Goal: Use online tool/utility: Utilize a website feature to perform a specific function

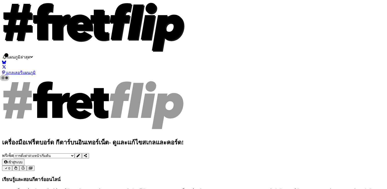
click at [74, 153] on select "ยินดีต้อนรับสู่ #fretflip! การตั้งค่าล่วงหน้าเริ่มต้น การตั้งค่าล่วงหน้าแบบกำหน…" at bounding box center [44, 155] width 61 height 5
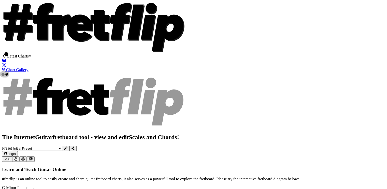
click at [62, 146] on select "Welcome to #fretflip! Initial Preset Custom Preset Minor Pentatonic Major Penta…" at bounding box center [37, 148] width 50 height 5
select select "/guitar-scales-generator"
select select "A"
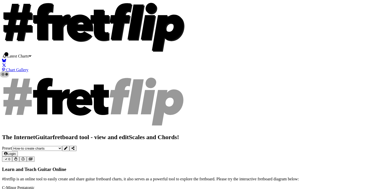
select select "A"
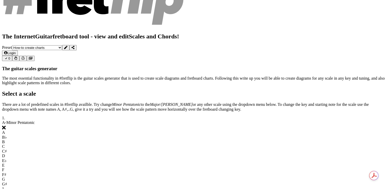
scroll to position [101, 0]
click at [110, 130] on div "A" at bounding box center [193, 132] width 383 height 5
click at [130, 144] on div "C" at bounding box center [193, 146] width 383 height 5
click at [147, 154] on div "D" at bounding box center [193, 156] width 383 height 5
click at [183, 177] on div "G" at bounding box center [193, 179] width 383 height 5
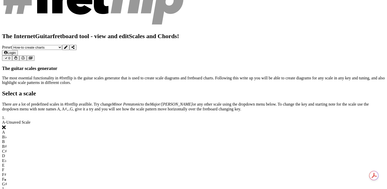
click at [160, 163] on div "E" at bounding box center [193, 165] width 383 height 5
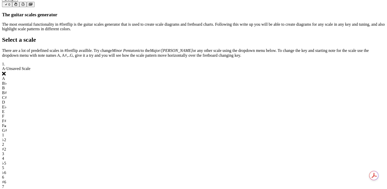
scroll to position [155, 0]
click at [6, 72] on icon at bounding box center [4, 74] width 4 height 4
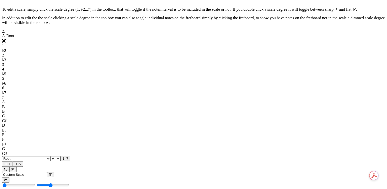
scroll to position [293, 0]
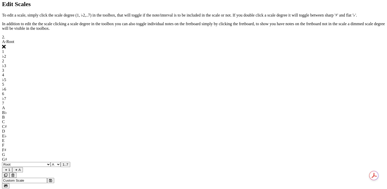
click at [109, 54] on div "1" at bounding box center [193, 51] width 383 height 5
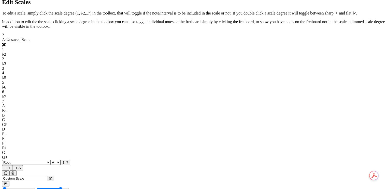
scroll to position [295, 0]
click at [6, 46] on icon at bounding box center [4, 44] width 4 height 4
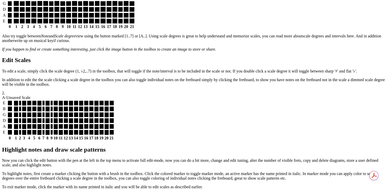
scroll to position [289, 0]
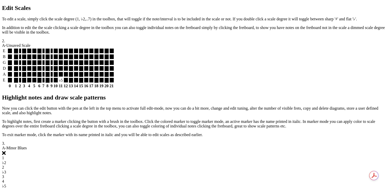
click at [63, 83] on div "♭5" at bounding box center [61, 80] width 4 height 5
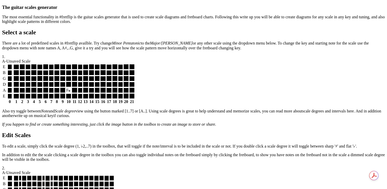
click at [71, 88] on div "F𝄪" at bounding box center [68, 90] width 5 height 5
click at [59, 82] on div "B♭" at bounding box center [56, 84] width 5 height 5
click at [53, 76] on div "D" at bounding box center [51, 78] width 4 height 5
click at [71, 76] on div "F" at bounding box center [68, 78] width 5 height 5
click at [65, 70] on div "G♯" at bounding box center [62, 72] width 5 height 5
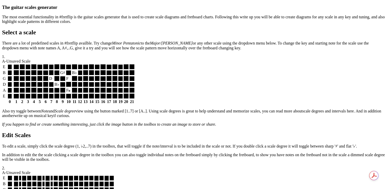
click at [77, 70] on div "B♭" at bounding box center [74, 72] width 5 height 5
click at [65, 64] on div "C♯" at bounding box center [62, 66] width 5 height 5
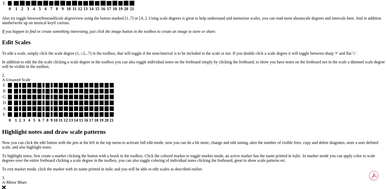
scroll to position [264, 0]
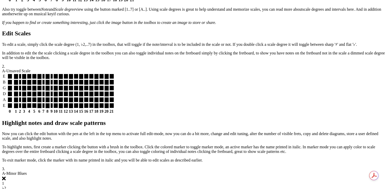
click at [50, 79] on div "♭3" at bounding box center [48, 76] width 4 height 5
click at [63, 85] on div "♭2" at bounding box center [61, 82] width 4 height 5
click at [50, 85] on div "♭7" at bounding box center [48, 82] width 4 height 5
click at [58, 90] on div "♭6" at bounding box center [56, 88] width 4 height 5
click at [44, 90] on div "4" at bounding box center [43, 88] width 2 height 5
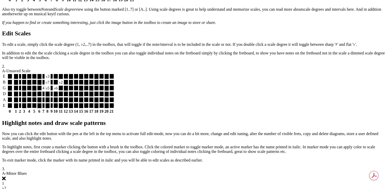
click at [50, 90] on div "♭5" at bounding box center [48, 88] width 4 height 5
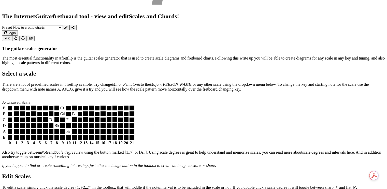
scroll to position [111, 0]
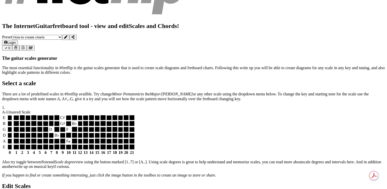
click at [71, 139] on div "F𝄪" at bounding box center [68, 141] width 5 height 5
click at [59, 133] on div "B♭" at bounding box center [56, 135] width 5 height 5
click at [53, 127] on div "D" at bounding box center [51, 129] width 4 height 5
drag, startPoint x: 179, startPoint y: 96, endPoint x: 179, endPoint y: 88, distance: 7.9
click at [65, 121] on div "G♯" at bounding box center [62, 123] width 5 height 5
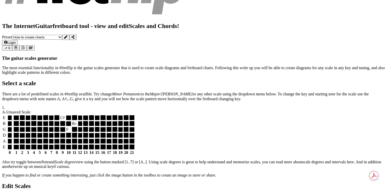
click at [65, 115] on div "C♯" at bounding box center [62, 117] width 5 height 5
click at [77, 121] on div "B♭" at bounding box center [74, 123] width 5 height 5
click at [71, 127] on div "F" at bounding box center [68, 129] width 5 height 5
click at [53, 133] on div "A" at bounding box center [51, 135] width 4 height 5
click at [59, 127] on div "E♭" at bounding box center [56, 129] width 5 height 5
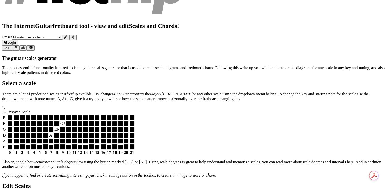
click at [65, 121] on div "G♯" at bounding box center [62, 123] width 5 height 5
click at [59, 115] on div "B♯" at bounding box center [56, 117] width 5 height 5
click at [53, 133] on div "A" at bounding box center [51, 135] width 4 height 5
click at [59, 127] on div "E♭" at bounding box center [56, 129] width 5 height 5
click at [65, 121] on div "G♯" at bounding box center [62, 123] width 5 height 5
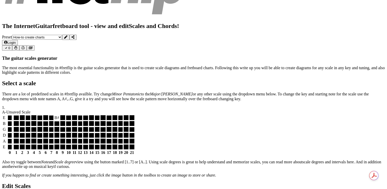
click at [59, 115] on div "B♯" at bounding box center [56, 117] width 5 height 5
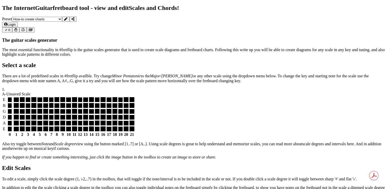
scroll to position [102, 0]
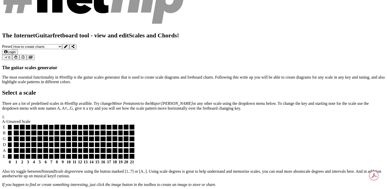
click at [53, 142] on div "A" at bounding box center [51, 144] width 4 height 5
click at [59, 136] on div "E♭" at bounding box center [56, 138] width 5 height 5
click at [65, 130] on div "G♯" at bounding box center [62, 132] width 5 height 5
click at [59, 125] on div "B♯" at bounding box center [56, 127] width 5 height 5
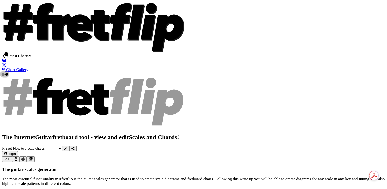
scroll to position [127, 0]
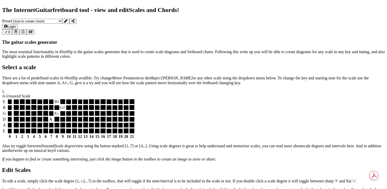
click at [31, 94] on span "A - Unsaved Scale" at bounding box center [16, 96] width 28 height 4
select select "A"
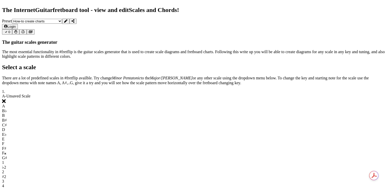
select select "Major Pentatonic"
click at [108, 104] on div "A" at bounding box center [193, 106] width 383 height 5
click at [123, 113] on div "B" at bounding box center [193, 115] width 383 height 5
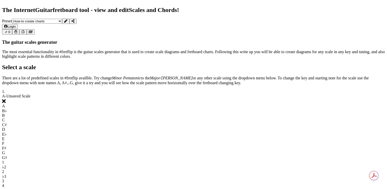
click at [138, 122] on div "C♯" at bounding box center [193, 124] width 383 height 5
click at [160, 137] on div "E" at bounding box center [193, 139] width 383 height 5
click at [173, 146] on div "F♯" at bounding box center [193, 148] width 383 height 5
select select "C"
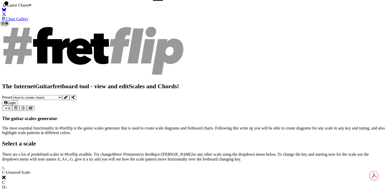
scroll to position [25, 0]
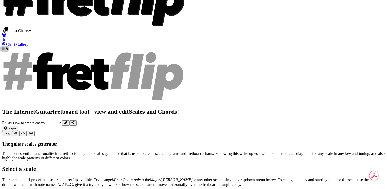
click at [7, 47] on icon at bounding box center [5, 49] width 4 height 4
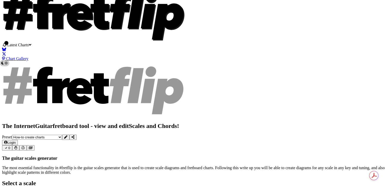
scroll to position [0, 0]
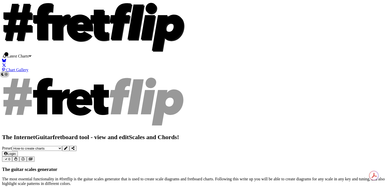
click at [7, 72] on icon at bounding box center [5, 74] width 4 height 4
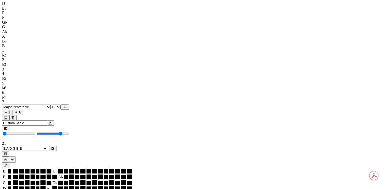
scroll to position [305, 0]
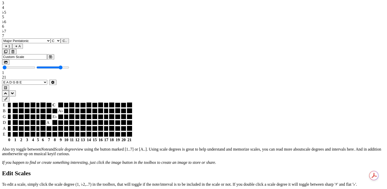
select select "C"
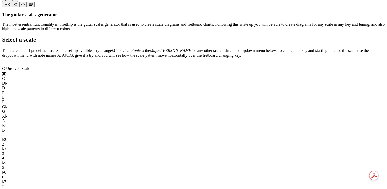
scroll to position [153, 0]
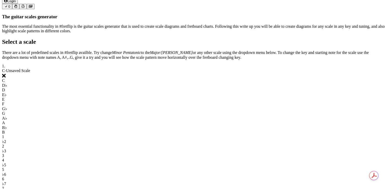
click at [6, 74] on icon at bounding box center [4, 76] width 4 height 4
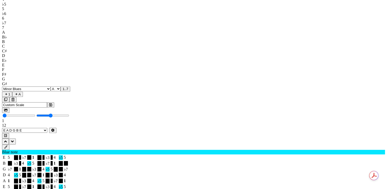
scroll to position [483, 0]
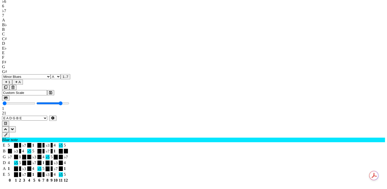
drag, startPoint x: 144, startPoint y: 77, endPoint x: 167, endPoint y: 78, distance: 23.2
click at [69, 101] on input "Visible fret range" at bounding box center [52, 103] width 33 height 4
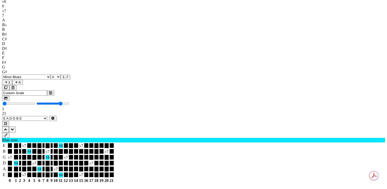
click at [181, 13] on div "♭7" at bounding box center [193, 10] width 383 height 5
click at [68, 75] on span "1..7" at bounding box center [66, 77] width 6 height 4
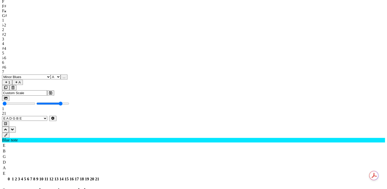
click at [65, 75] on span "..." at bounding box center [64, 77] width 3 height 4
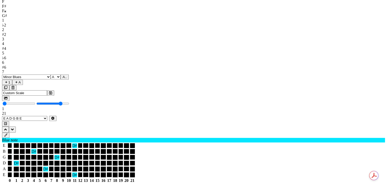
click at [60, 74] on select "A♭ A A♯ B♭ B C C♯ D♭ D D♯ E♭ E F F♯ G♭ G G♯" at bounding box center [56, 76] width 10 height 5
select select "C"
click at [60, 74] on select "A♭ A A♯ B♭ B C C♯ D♭ D D♯ E♭ E F F♯ G♭ G G♯" at bounding box center [56, 76] width 10 height 5
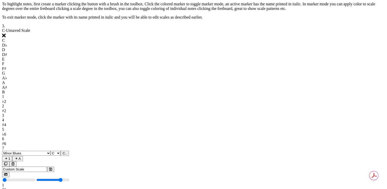
scroll to position [407, 0]
click at [6, 37] on icon at bounding box center [4, 35] width 4 height 4
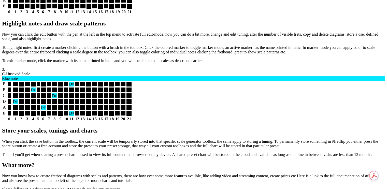
scroll to position [280, 0]
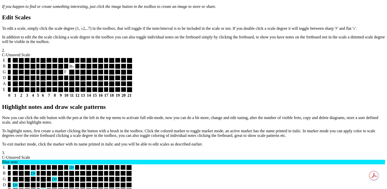
click at [63, 80] on div "B" at bounding box center [60, 77] width 5 height 5
click at [68, 74] on div "F" at bounding box center [66, 72] width 4 height 5
click at [74, 69] on div "B♭" at bounding box center [71, 66] width 5 height 5
click at [29, 92] on div "G" at bounding box center [27, 89] width 5 height 5
click at [24, 86] on div "B" at bounding box center [21, 83] width 5 height 5
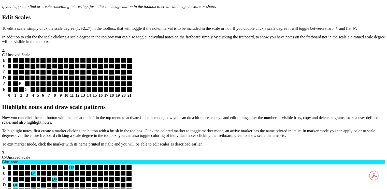
click at [39, 86] on div "D" at bounding box center [37, 83] width 3 height 5
click at [39, 80] on div "G" at bounding box center [37, 77] width 3 height 5
click at [36, 74] on div "B" at bounding box center [33, 72] width 5 height 5
click at [29, 68] on div "D" at bounding box center [27, 66] width 5 height 5
click at [29, 63] on div "G" at bounding box center [27, 60] width 5 height 5
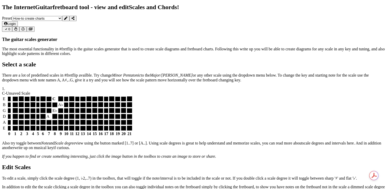
scroll to position [76, 0]
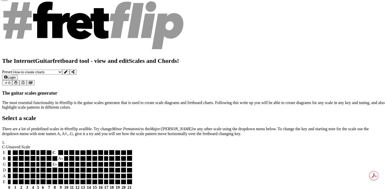
click at [52, 168] on div "A" at bounding box center [49, 170] width 5 height 5
click at [57, 162] on div "E♭" at bounding box center [54, 164] width 5 height 5
click at [63, 156] on div "A♭" at bounding box center [60, 158] width 5 height 5
click at [57, 150] on div "C" at bounding box center [54, 152] width 5 height 5
click at [29, 179] on div "G" at bounding box center [27, 181] width 5 height 5
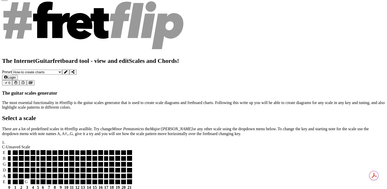
click at [24, 174] on div "B" at bounding box center [21, 176] width 5 height 5
click at [39, 174] on div "D" at bounding box center [37, 176] width 3 height 5
click at [39, 168] on div "G" at bounding box center [37, 170] width 3 height 5
click at [36, 162] on div "B" at bounding box center [33, 164] width 5 height 5
click at [29, 156] on div "D" at bounding box center [27, 158] width 5 height 5
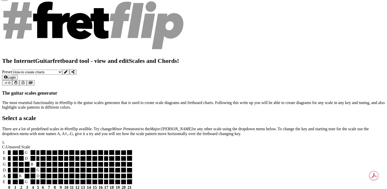
click at [29, 150] on div "G" at bounding box center [27, 152] width 5 height 5
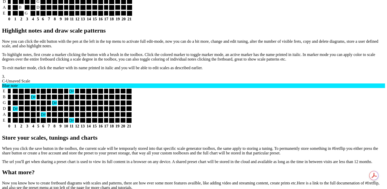
scroll to position [280, 0]
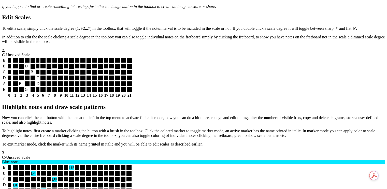
click at [29, 63] on div "G" at bounding box center [27, 60] width 5 height 5
click at [29, 68] on div "D" at bounding box center [27, 66] width 5 height 5
click at [24, 86] on div "B" at bounding box center [21, 83] width 5 height 5
click at [29, 92] on div "G" at bounding box center [27, 89] width 5 height 5
drag, startPoint x: 130, startPoint y: 130, endPoint x: 127, endPoint y: 124, distance: 7.2
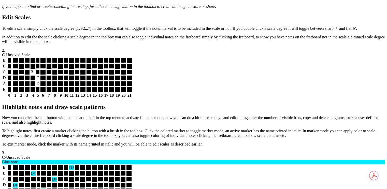
click at [39, 86] on div "D" at bounding box center [37, 83] width 3 height 5
click at [39, 80] on div "G" at bounding box center [37, 77] width 3 height 5
click at [36, 74] on div "B" at bounding box center [33, 72] width 5 height 5
click at [52, 92] on div "B" at bounding box center [49, 89] width 5 height 5
click at [68, 92] on div "D" at bounding box center [66, 89] width 4 height 5
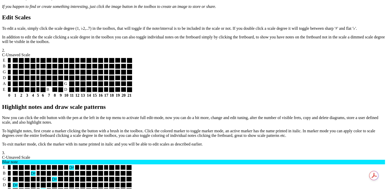
click at [68, 86] on div "G" at bounding box center [66, 83] width 4 height 5
click at [63, 80] on div "B" at bounding box center [60, 77] width 5 height 5
click at [52, 74] on div "D" at bounding box center [49, 72] width 5 height 5
click at [39, 68] on div "E" at bounding box center [37, 66] width 3 height 5
click at [52, 63] on div "B" at bounding box center [49, 60] width 5 height 5
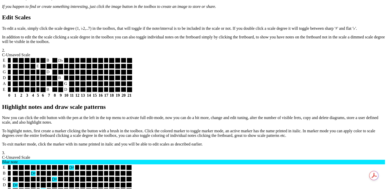
click at [63, 63] on div "D♭" at bounding box center [60, 60] width 5 height 5
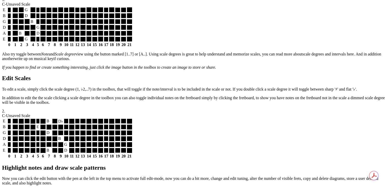
scroll to position [153, 0]
